Goal: Information Seeking & Learning: Learn about a topic

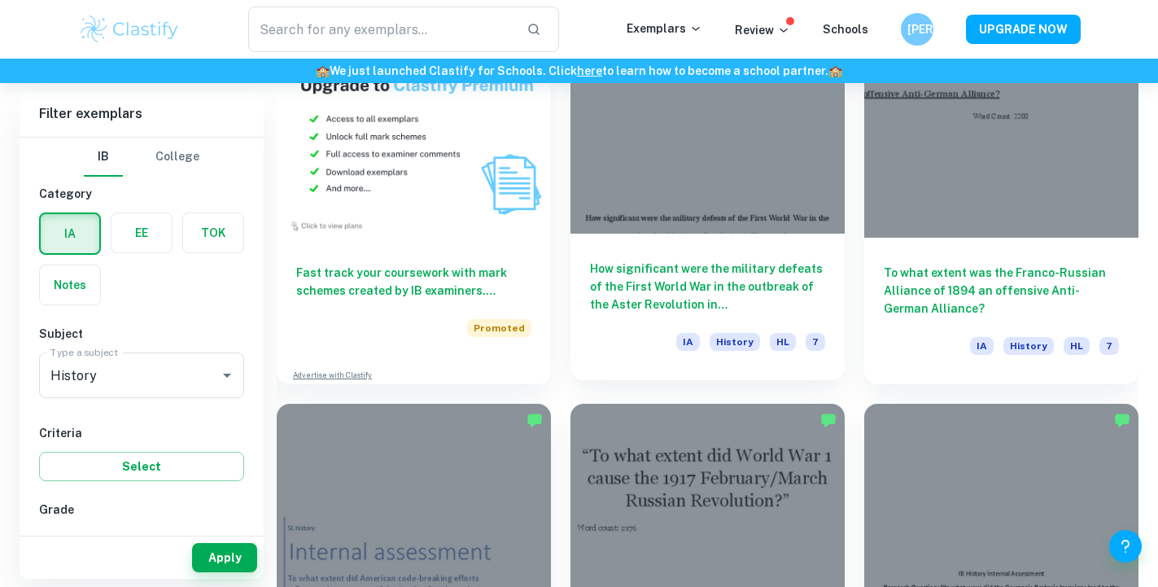
scroll to position [1260, 0]
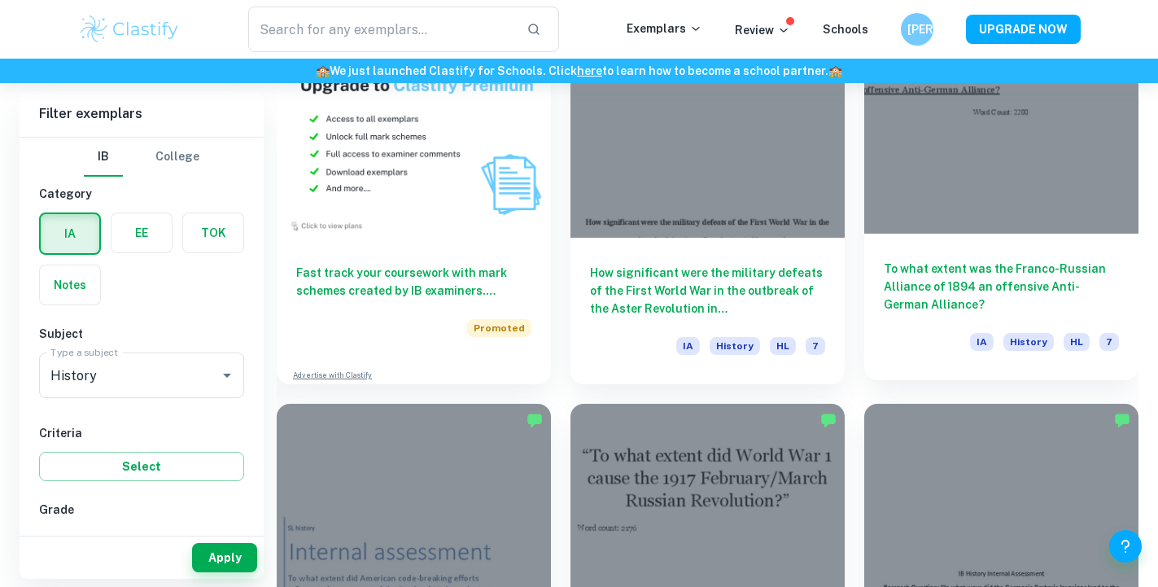
click at [1003, 179] on div at bounding box center [1001, 131] width 274 height 206
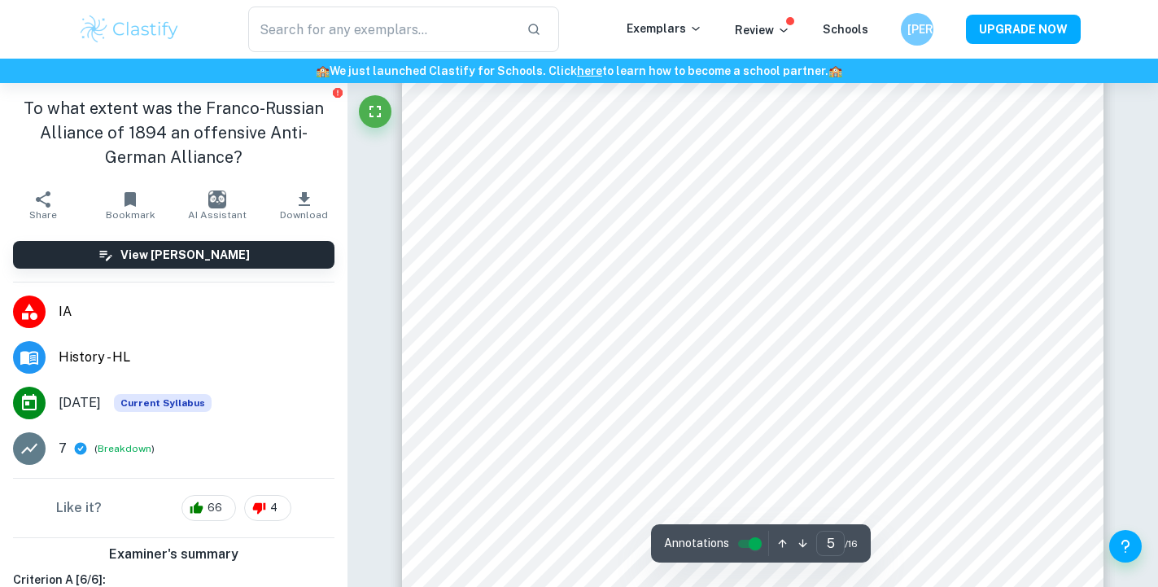
scroll to position [4364, 0]
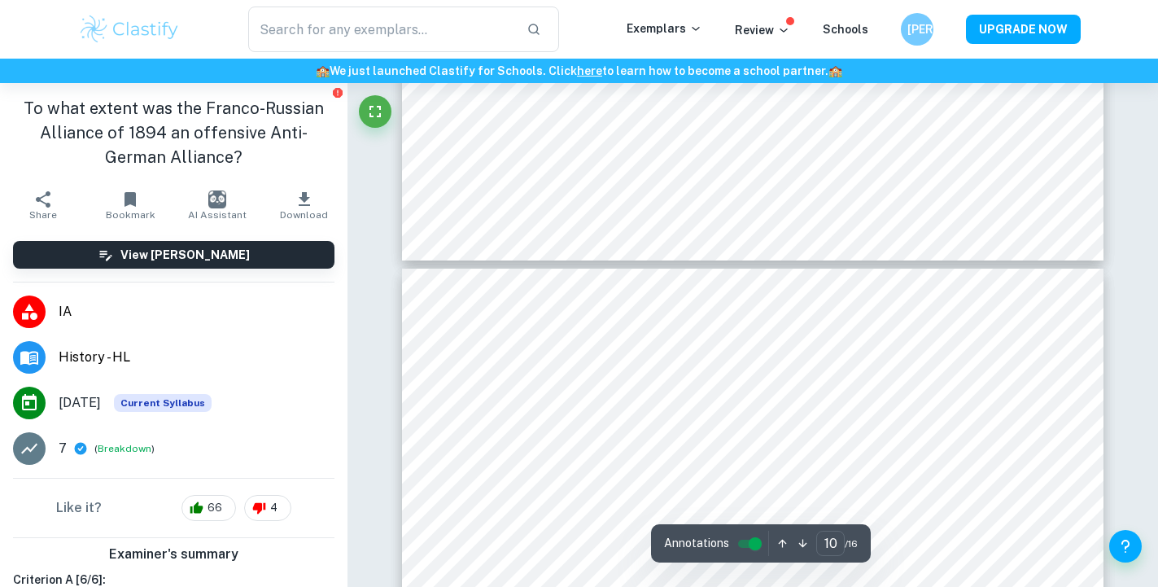
type input "9"
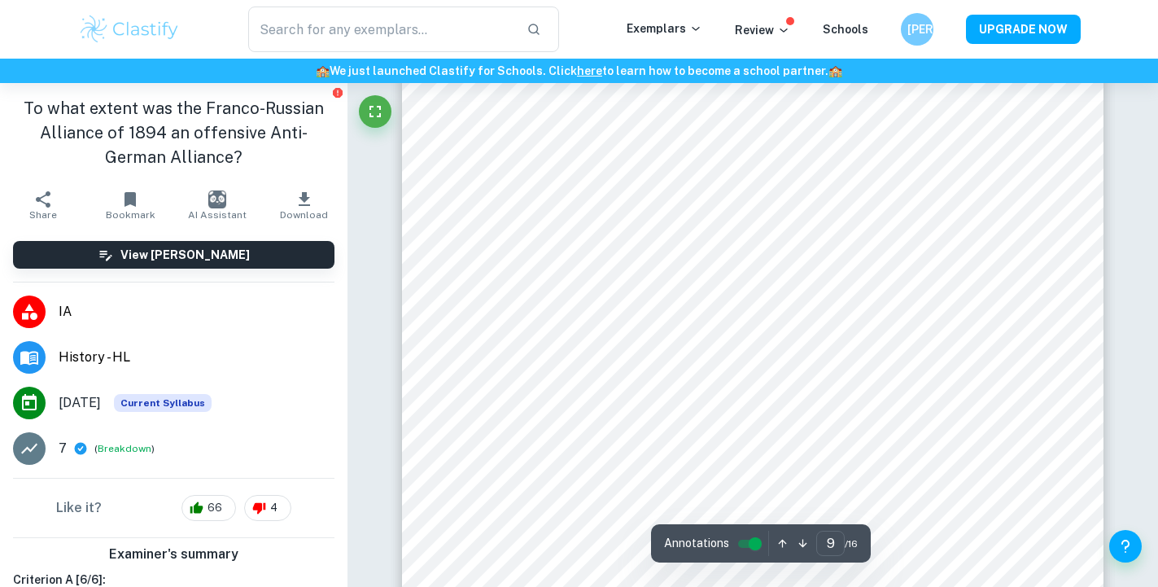
scroll to position [8706, 0]
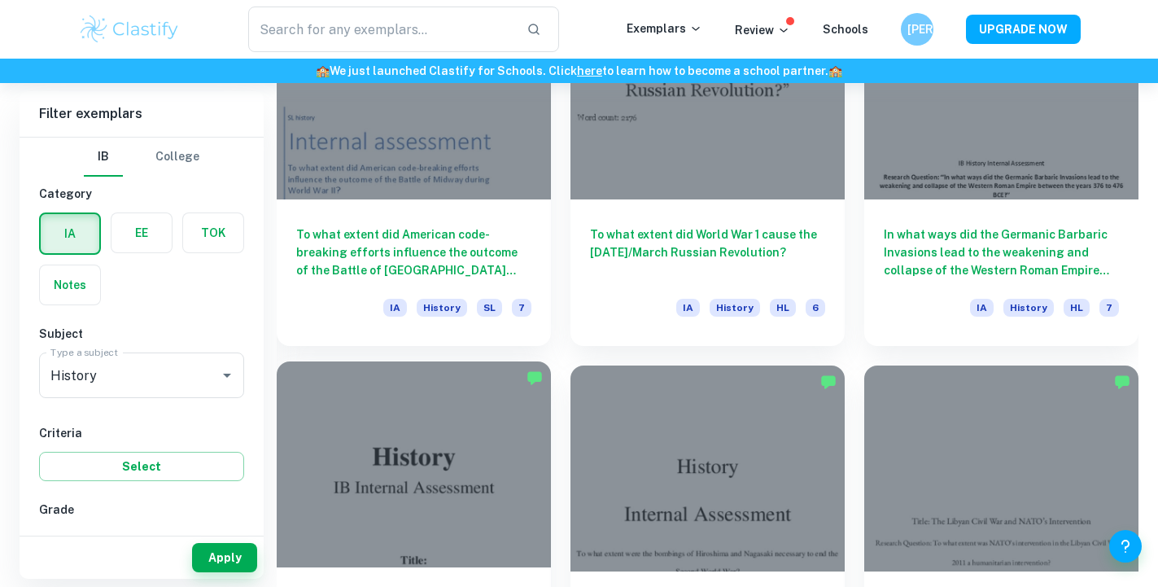
scroll to position [1934, 0]
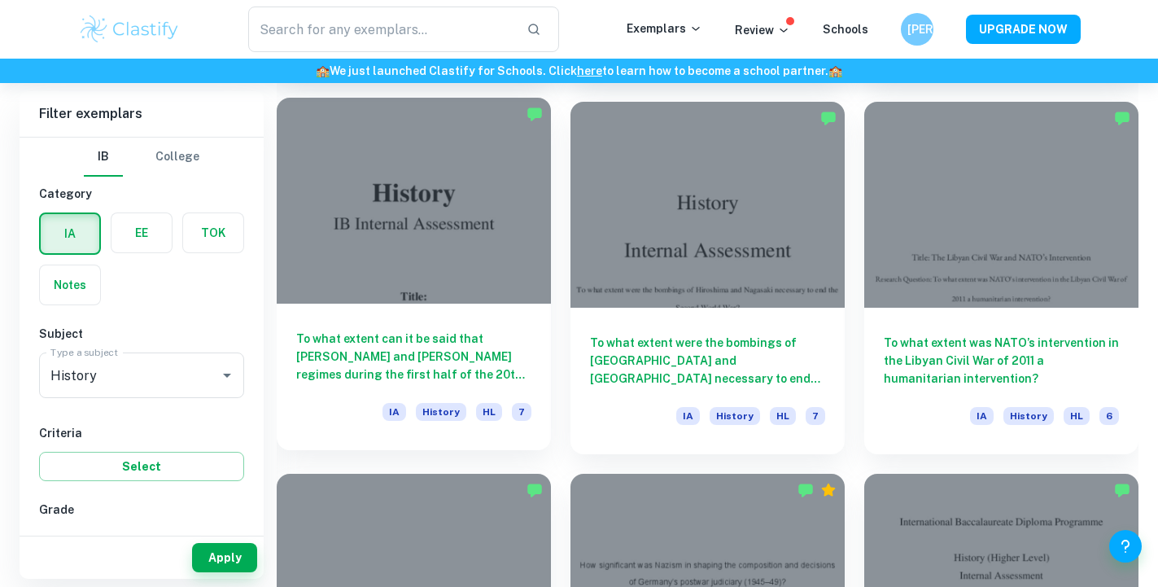
click at [467, 238] on div at bounding box center [414, 201] width 274 height 206
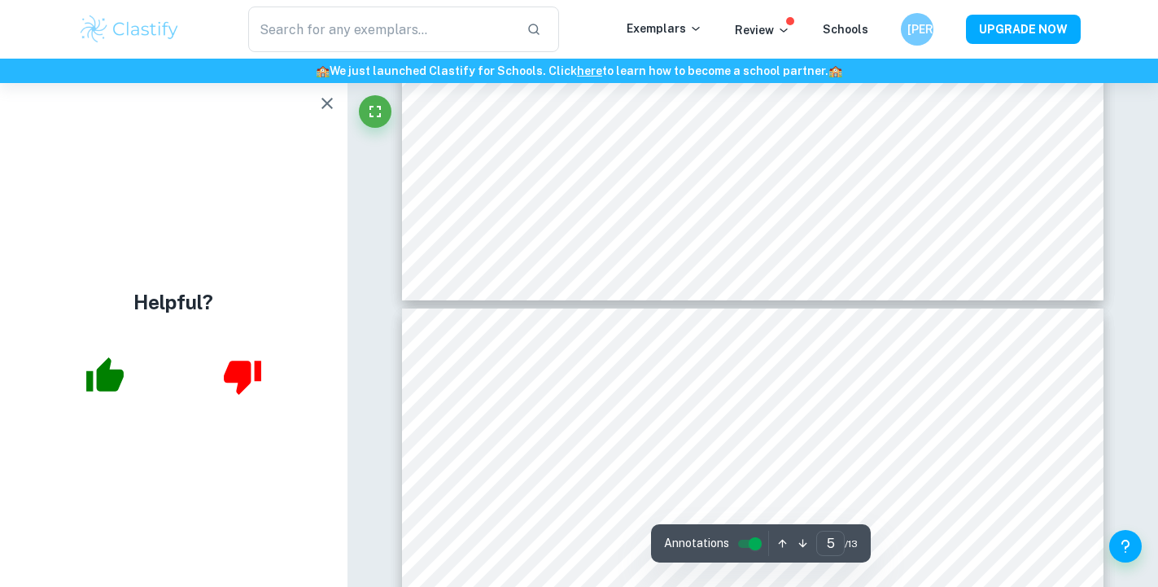
scroll to position [4776, 1]
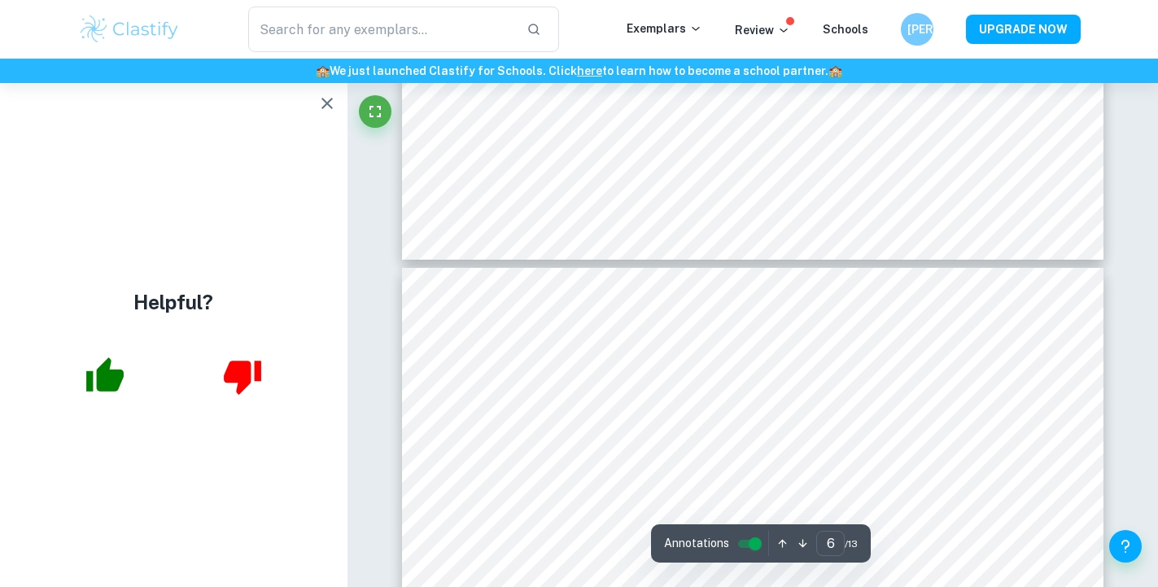
type input "7"
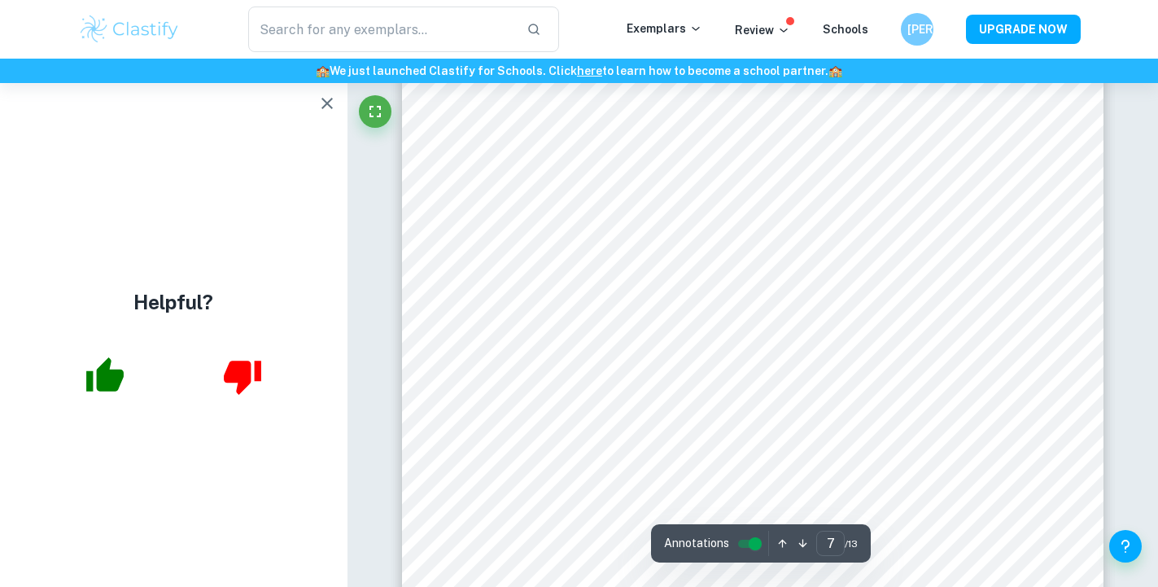
scroll to position [6425, 0]
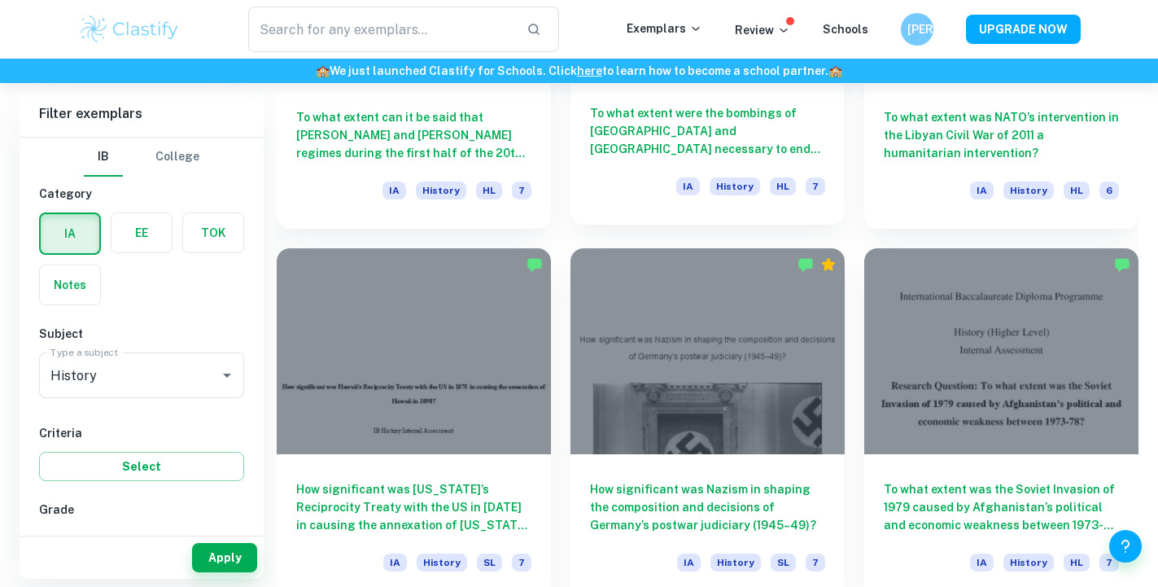
scroll to position [2205, 0]
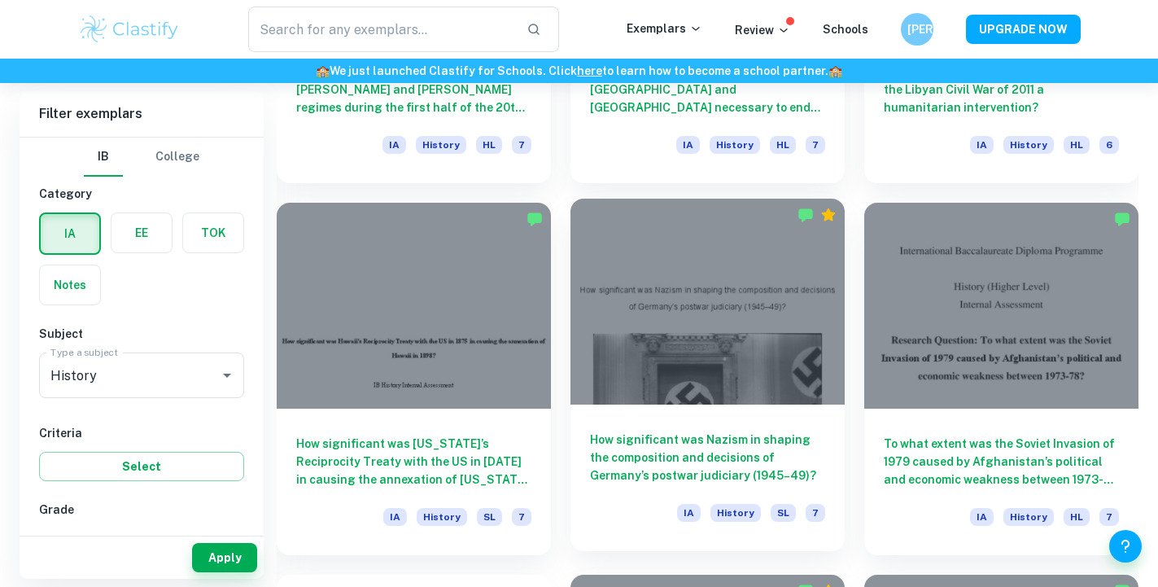
click at [680, 411] on div "How significant was Nazism in shaping the composition and decisions of Germany’…" at bounding box center [707, 477] width 274 height 146
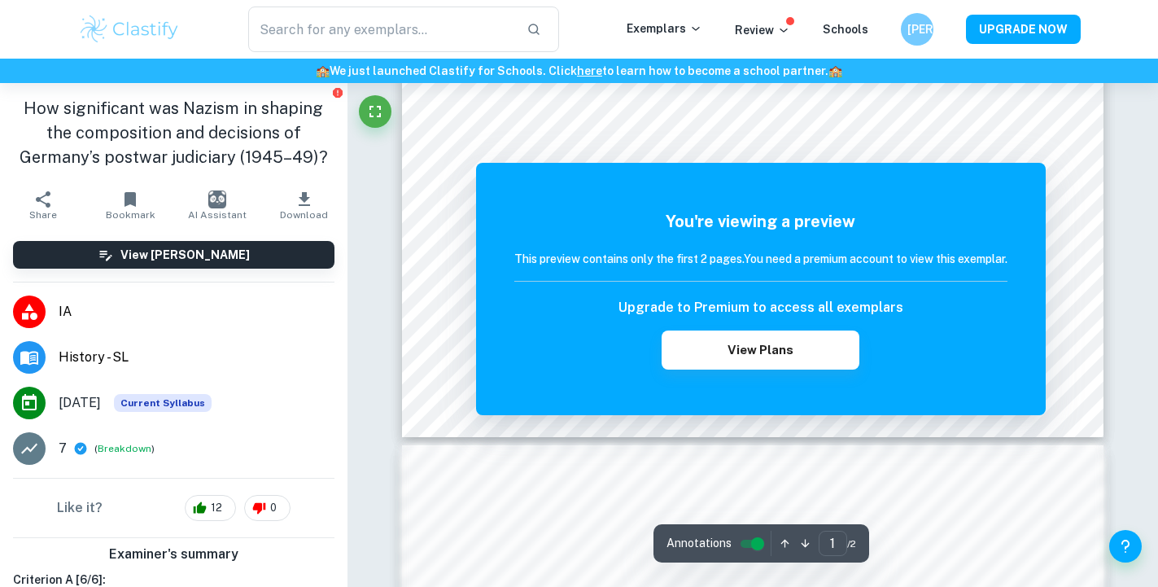
scroll to position [571, 0]
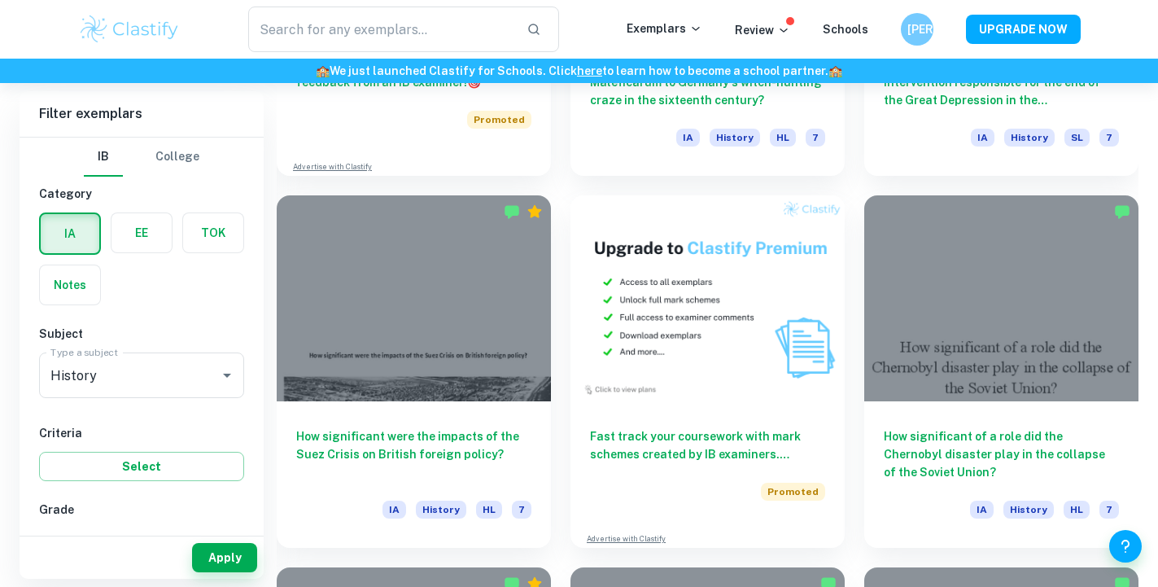
scroll to position [2960, 0]
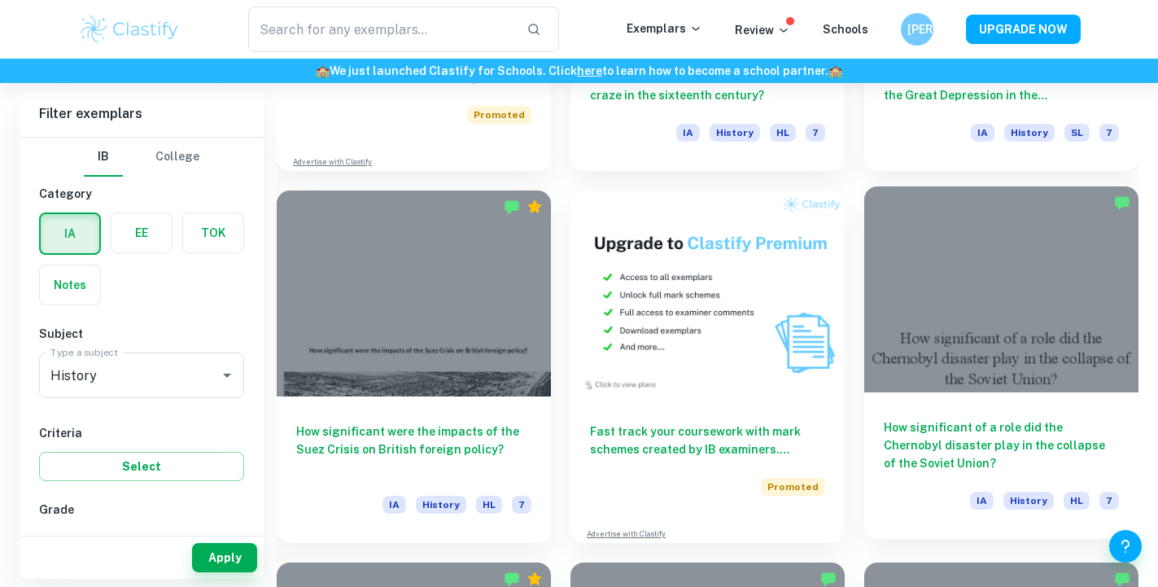
click at [1101, 343] on div at bounding box center [1001, 289] width 274 height 206
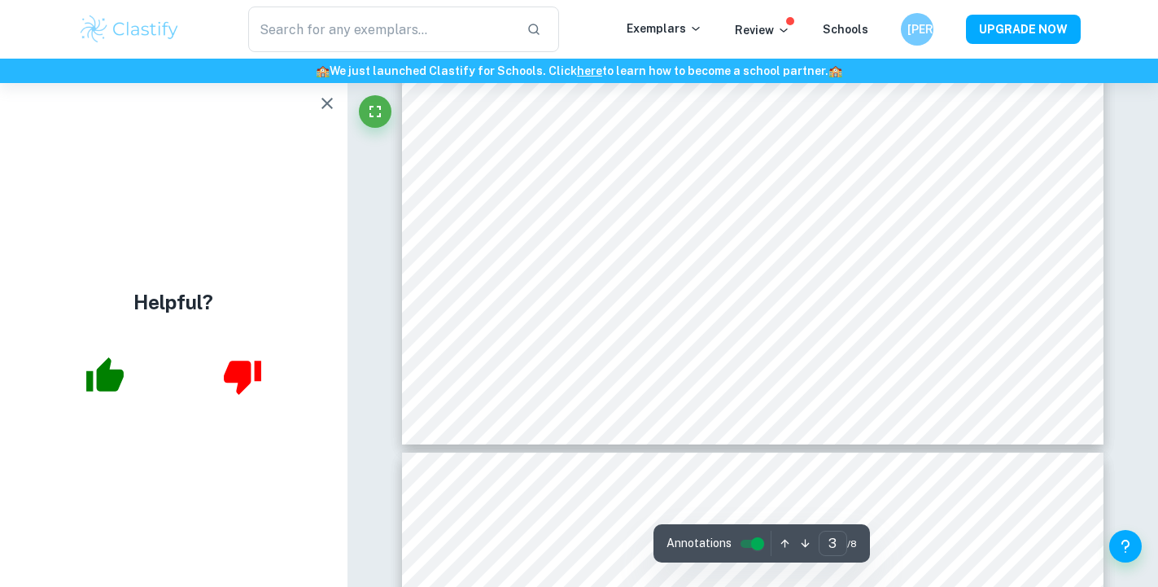
scroll to position [2964, 0]
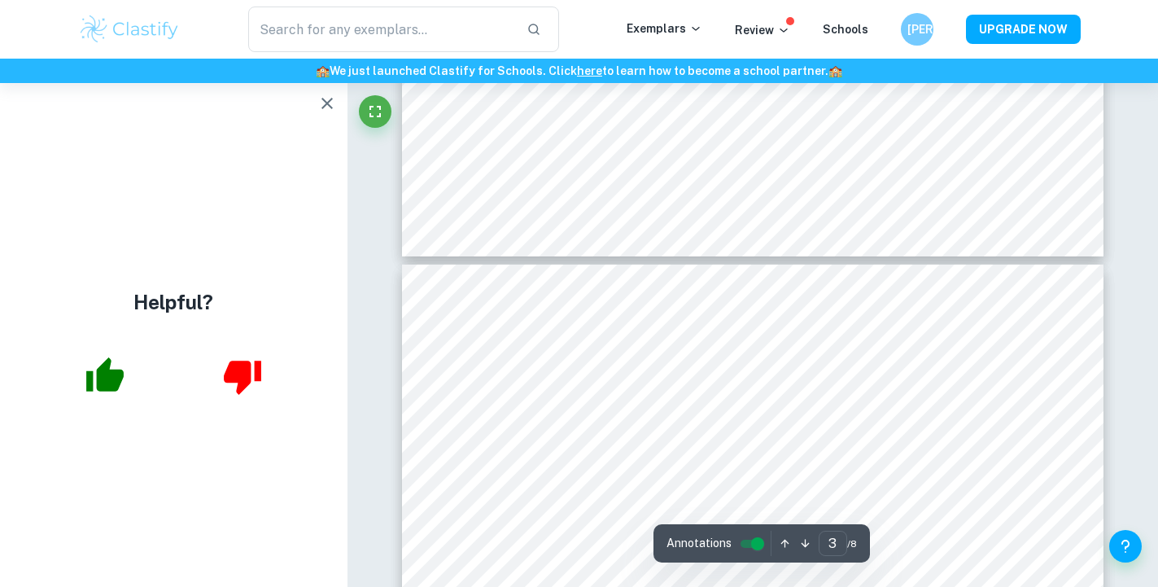
type input "4"
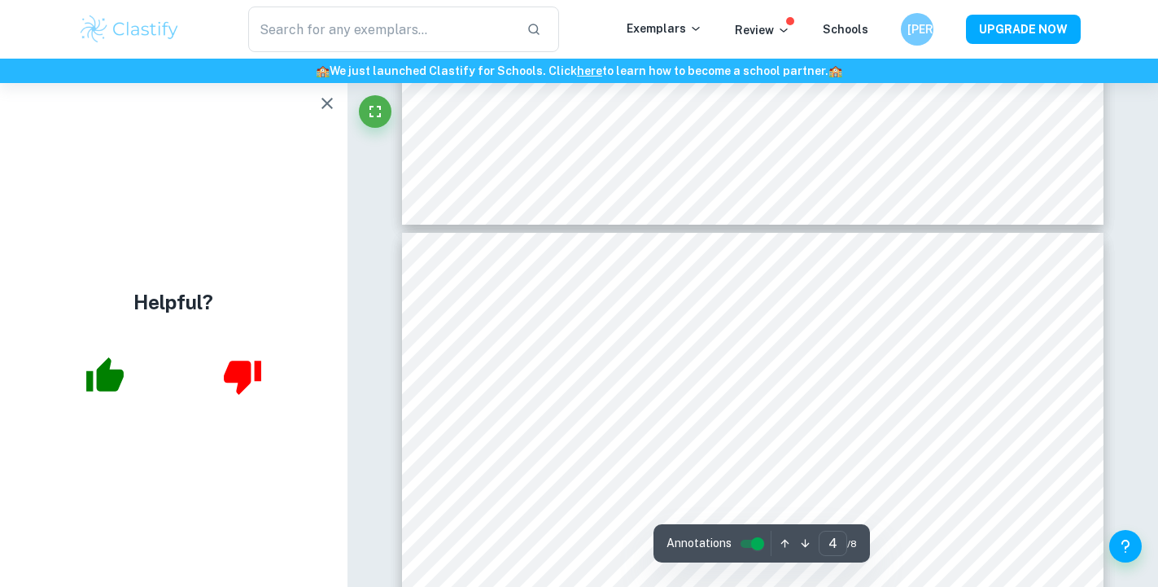
scroll to position [3138, 0]
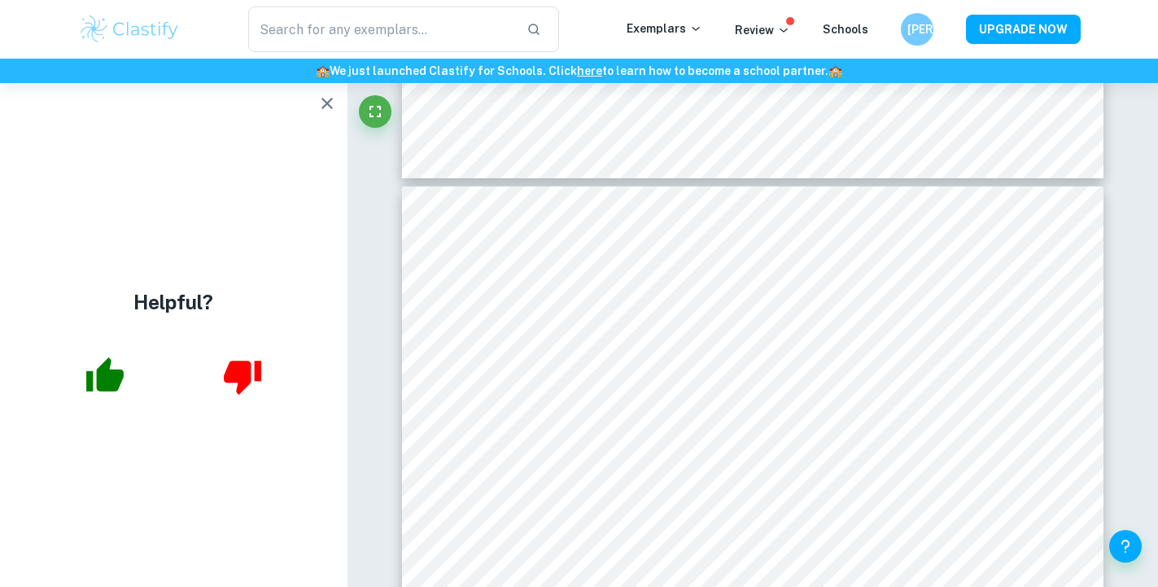
click at [510, 1] on div "​ Exemplars Review Schools JO UPGRADE NOW" at bounding box center [579, 29] width 1158 height 59
